Goal: Navigation & Orientation: Find specific page/section

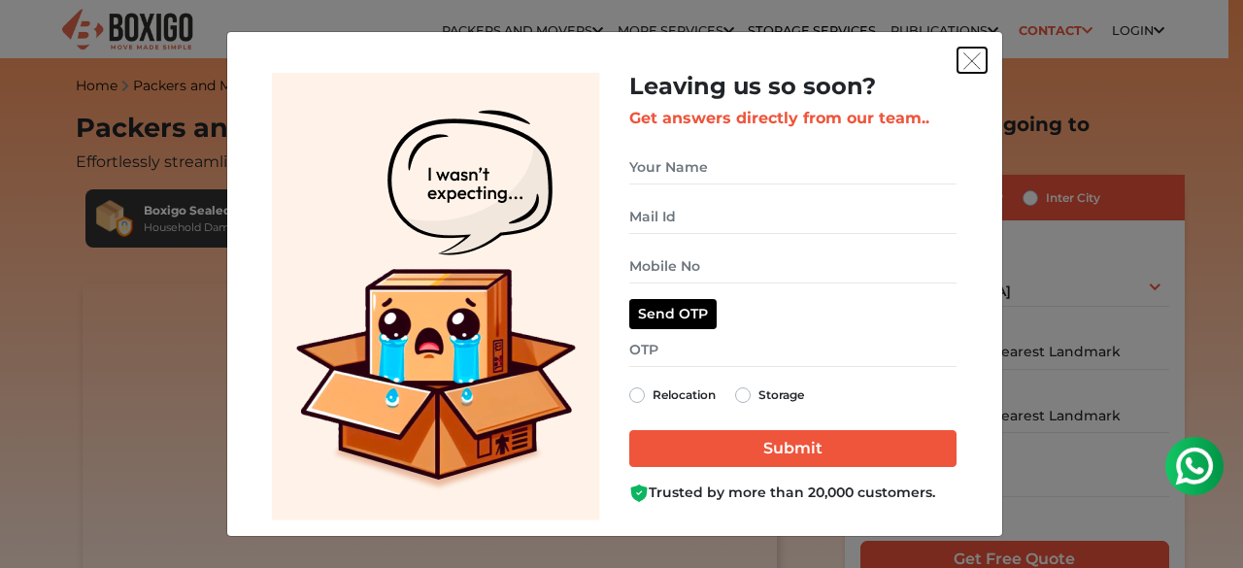
click at [977, 62] on img "get free quote dialog" at bounding box center [971, 60] width 17 height 17
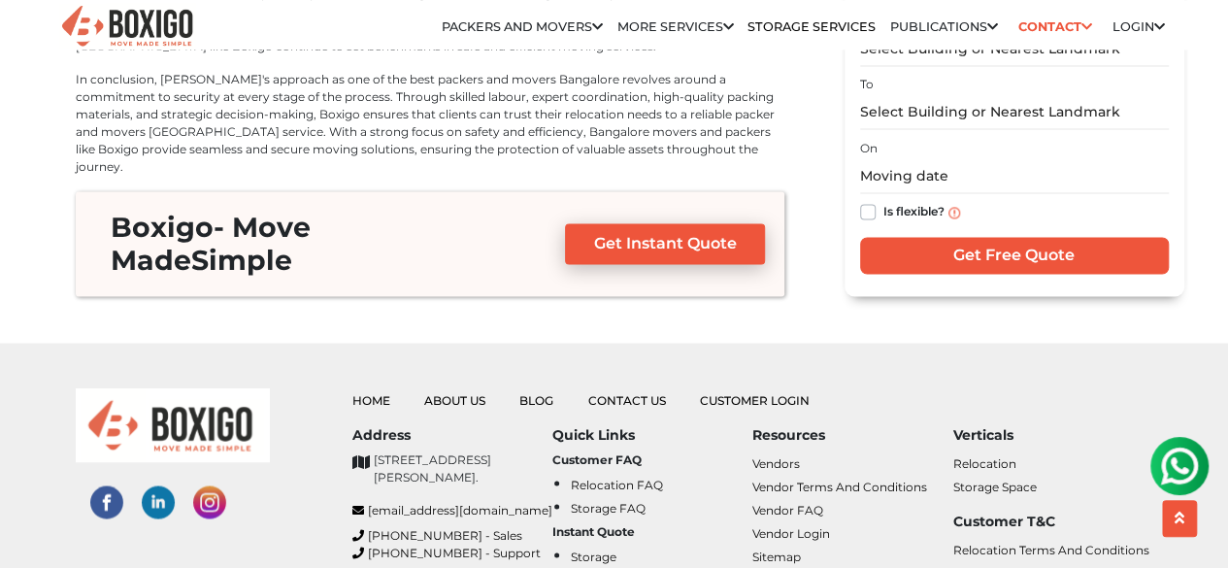
scroll to position [8850, 0]
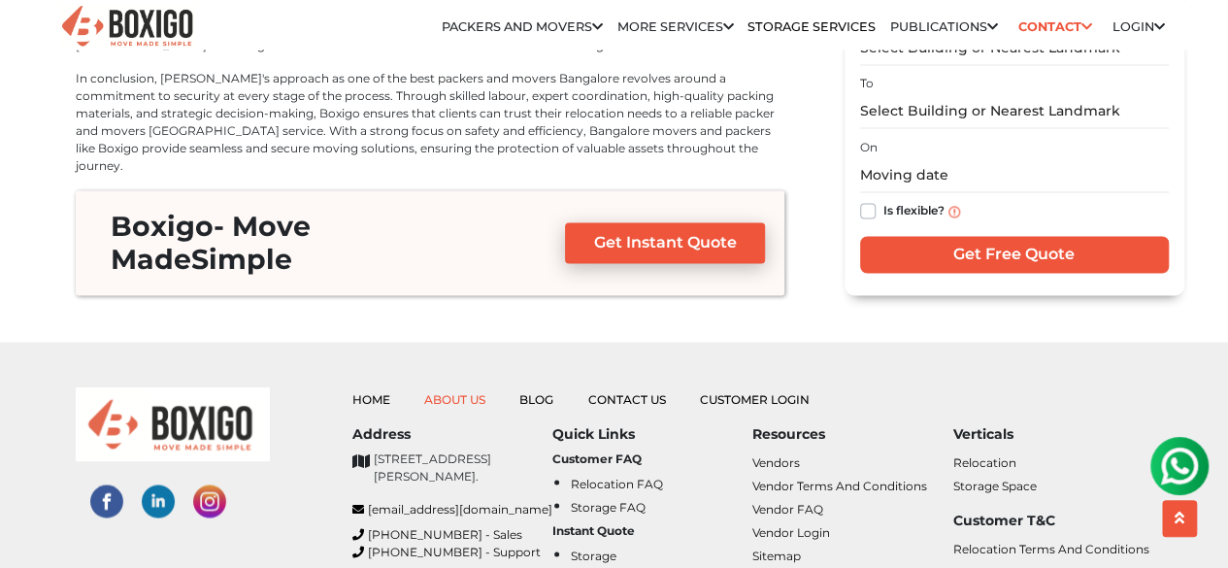
click at [458, 391] on link "About Us" at bounding box center [454, 398] width 61 height 15
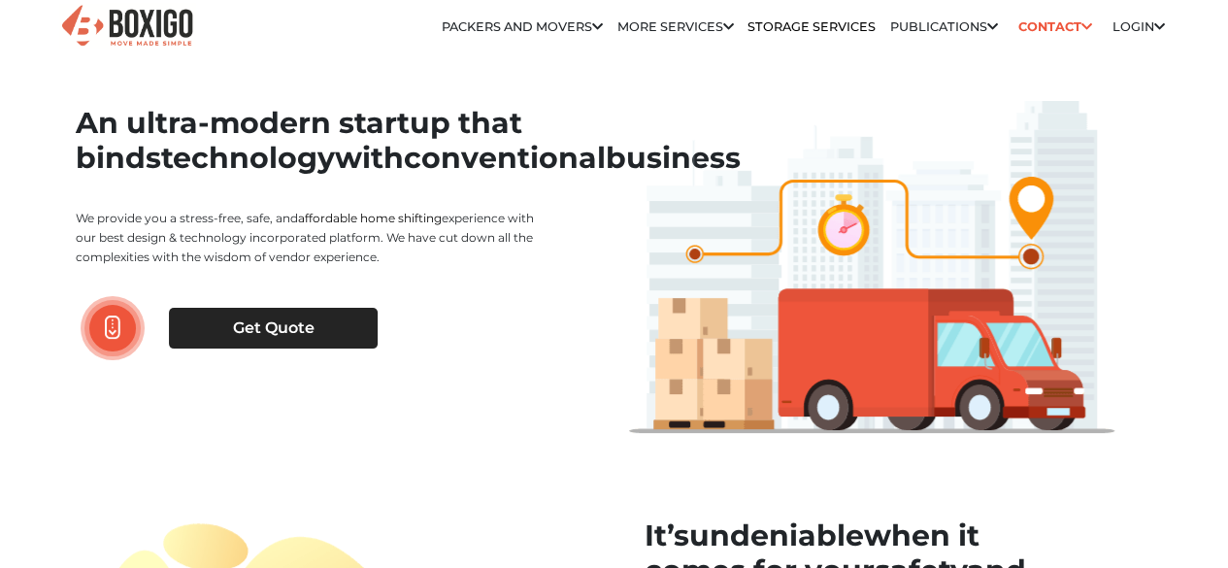
click at [241, 266] on p "We provide you a stress-free, safe, and affordable home shifting experience wit…" at bounding box center [312, 238] width 472 height 58
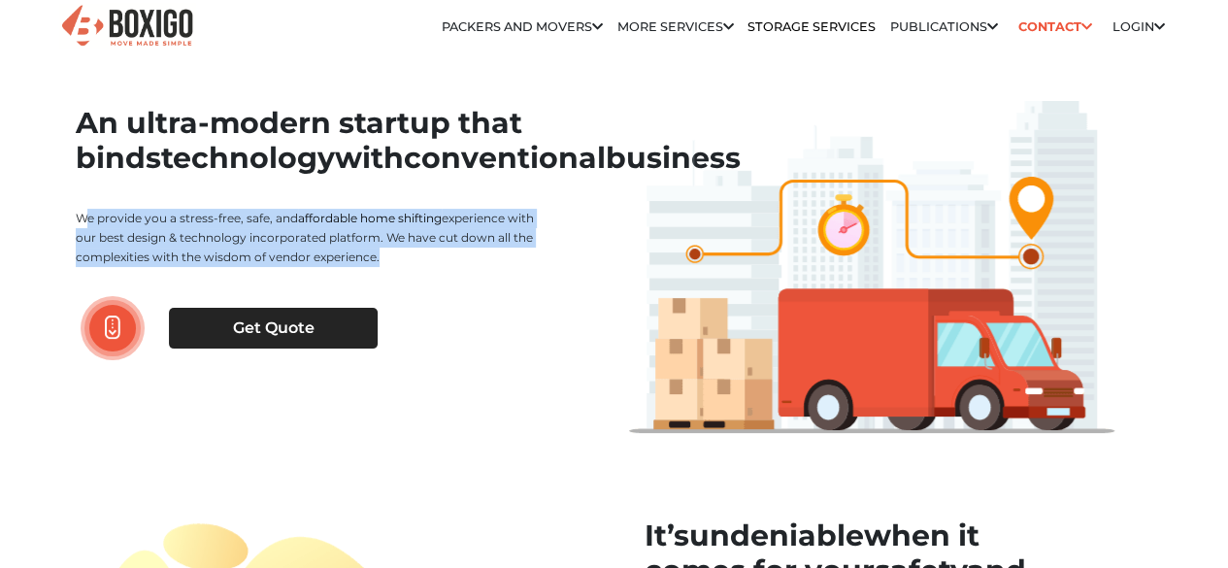
click at [241, 266] on p "We provide you a stress-free, safe, and affordable home shifting experience wit…" at bounding box center [312, 238] width 472 height 58
copy div "We provide you a stress-free, safe, and affordable home shifting experience wit…"
